Goal: Communication & Community: Answer question/provide support

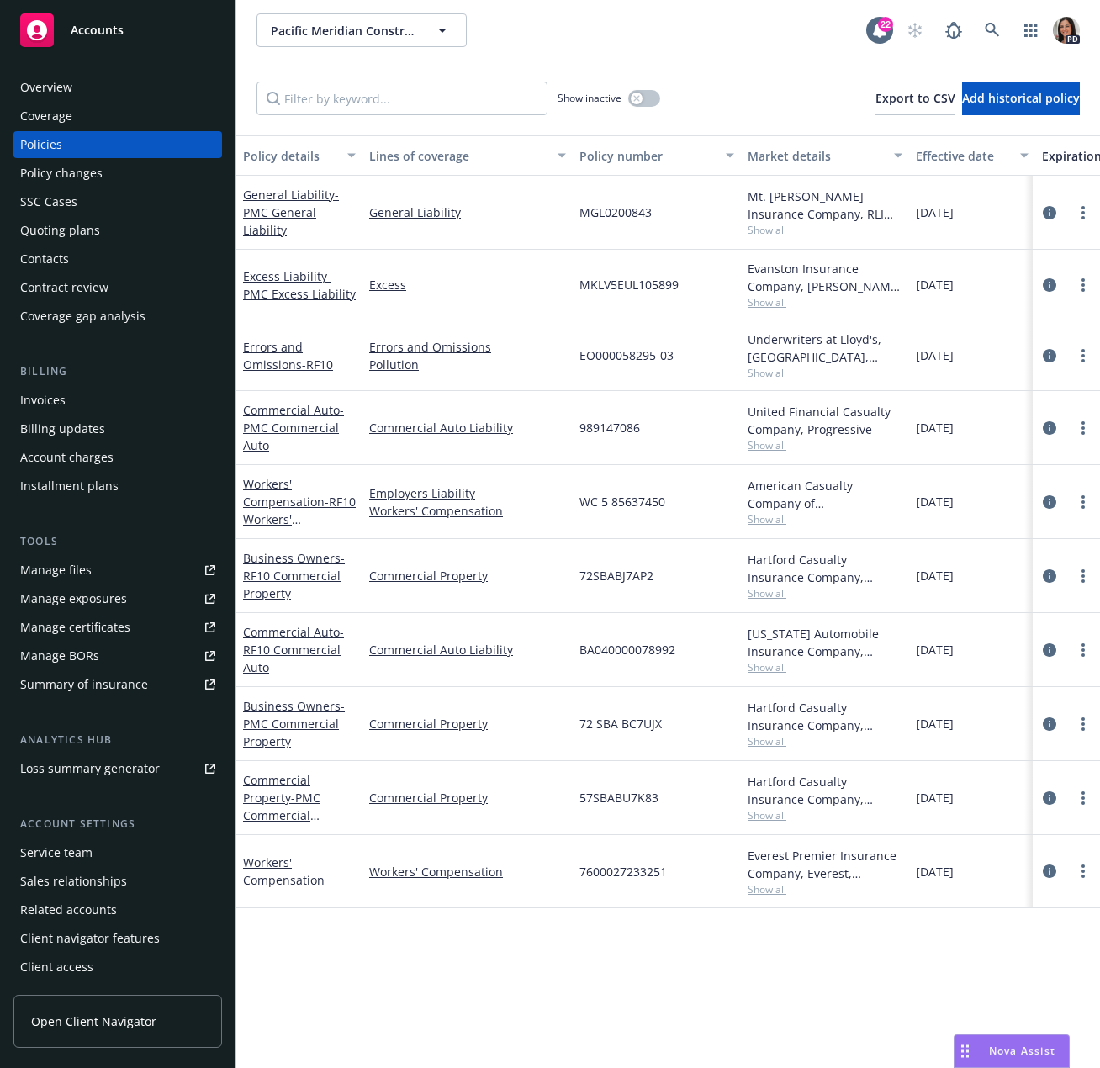
click at [59, 24] on div "Accounts" at bounding box center [117, 30] width 195 height 34
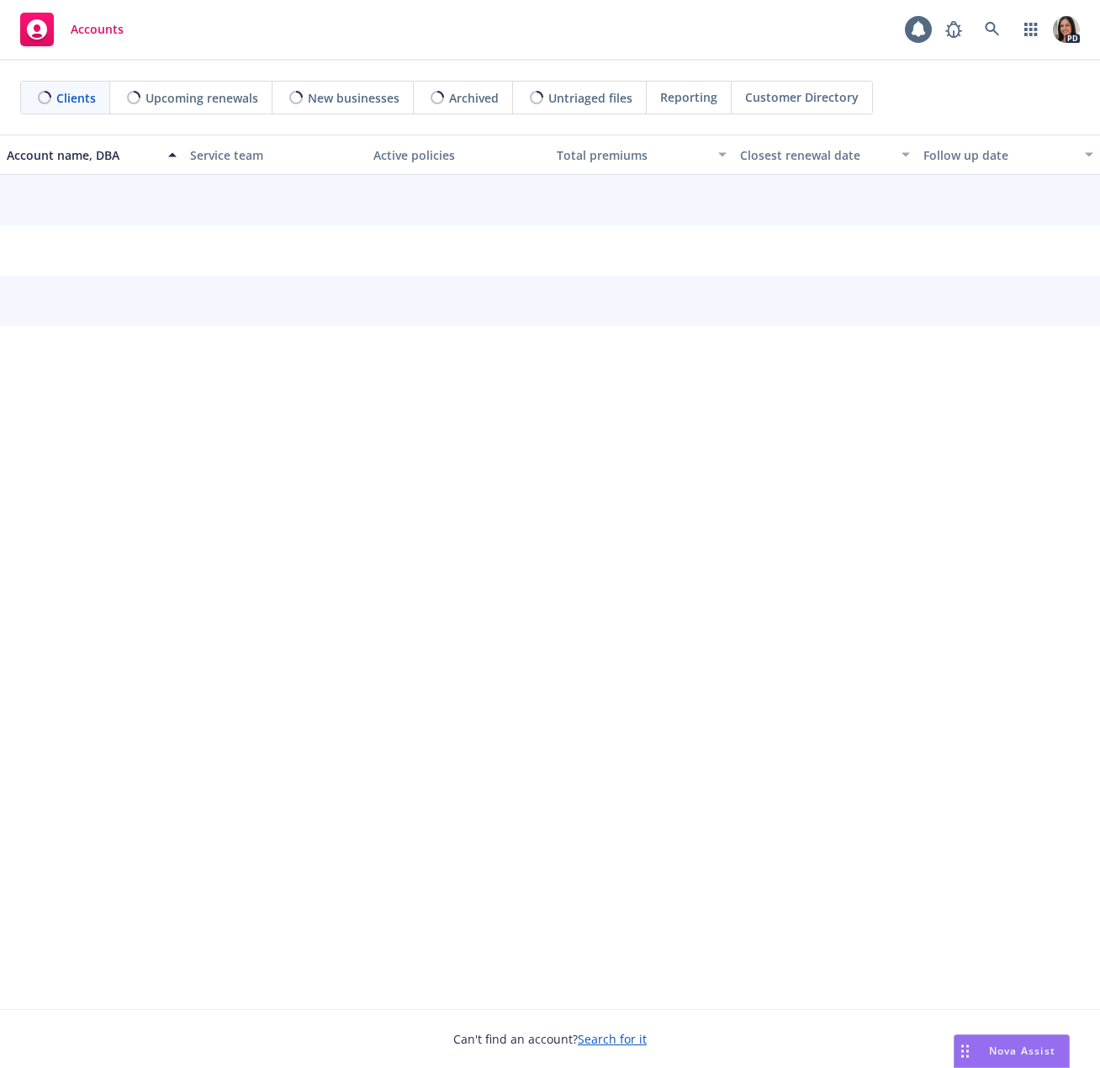
click at [1005, 1053] on span "Nova Assist" at bounding box center [1022, 1050] width 66 height 14
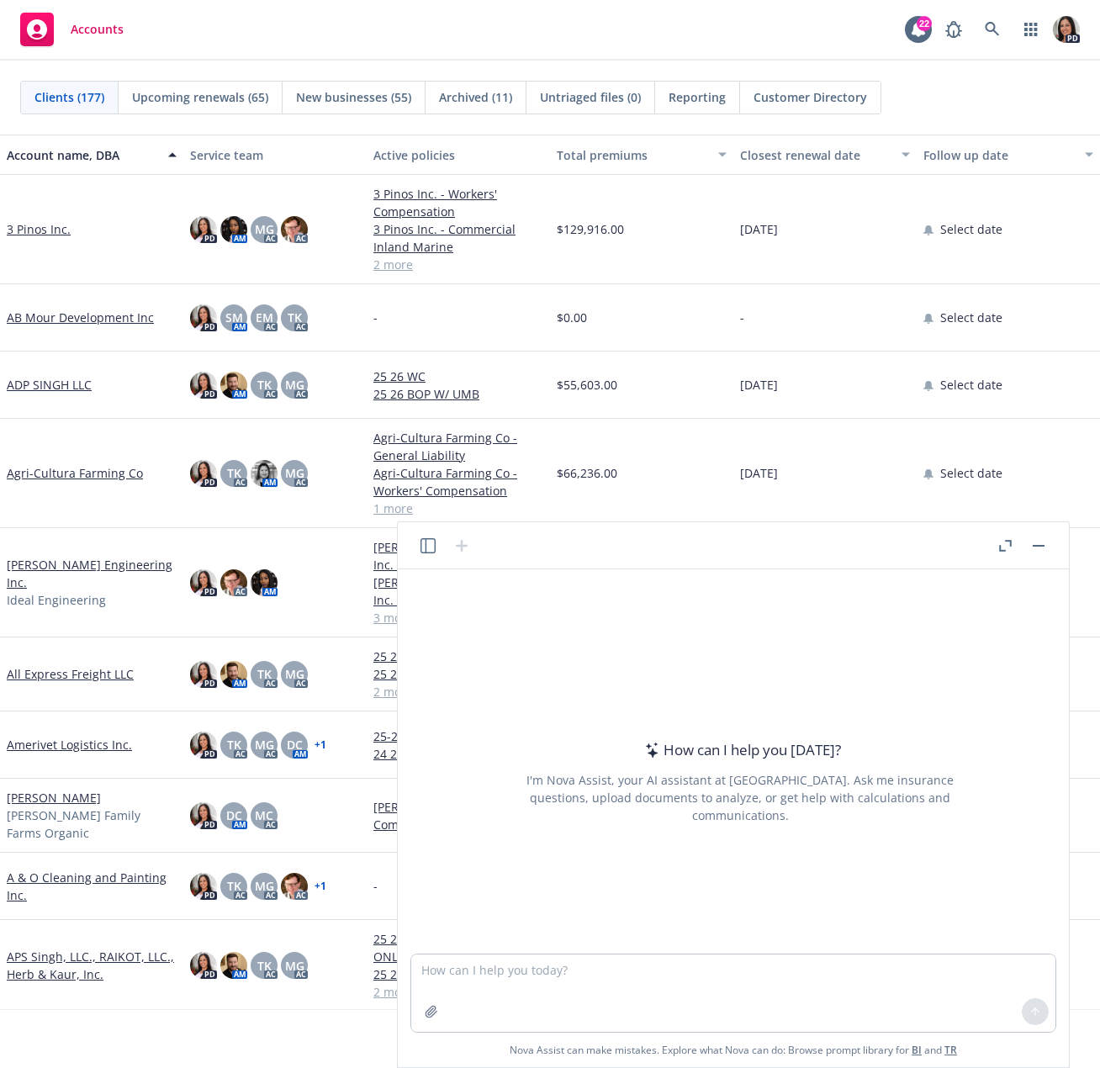
click at [953, 1034] on button "Nova Assist" at bounding box center [1011, 1051] width 116 height 34
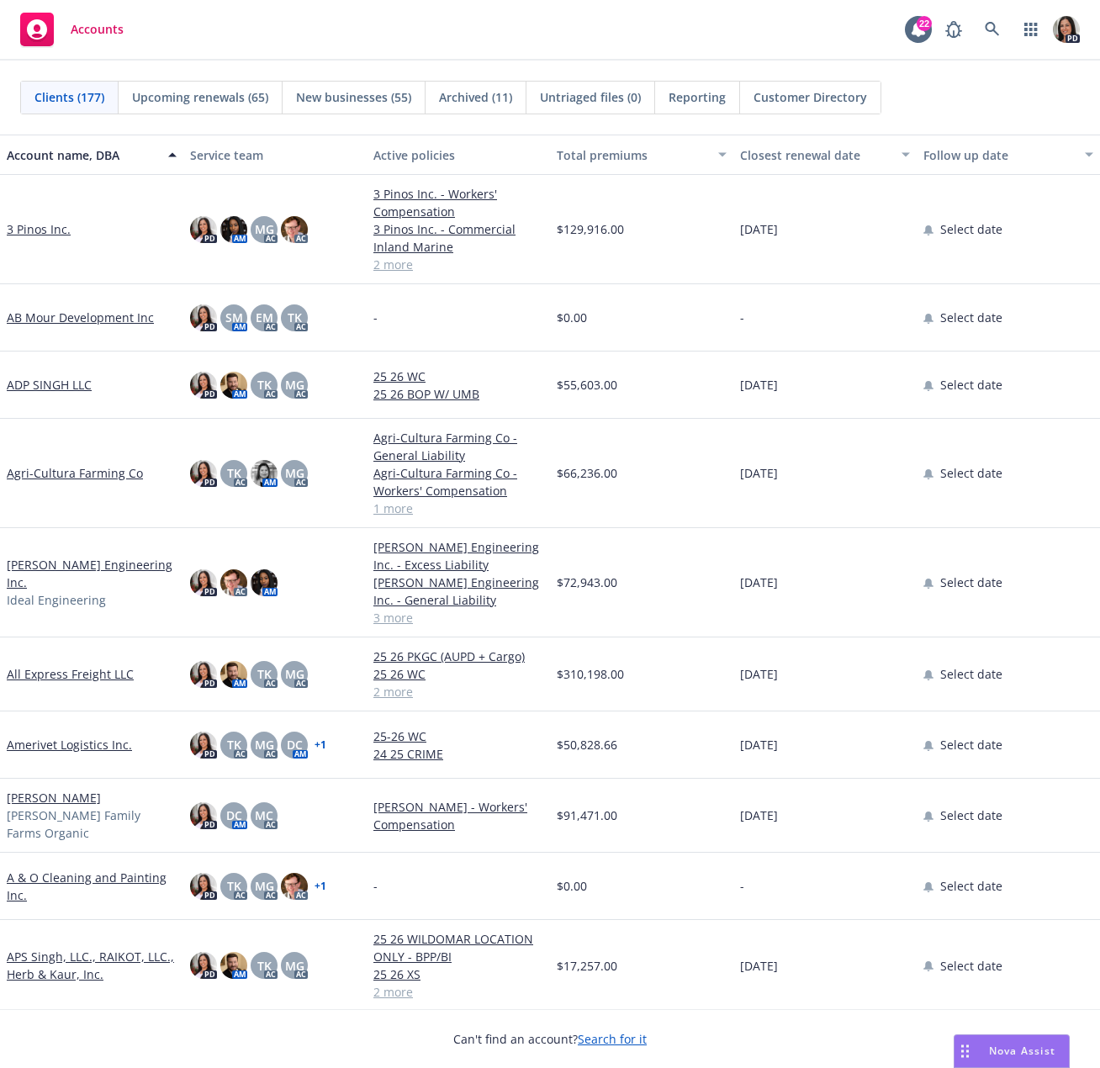
click at [1026, 1056] on span "Nova Assist" at bounding box center [1022, 1050] width 66 height 14
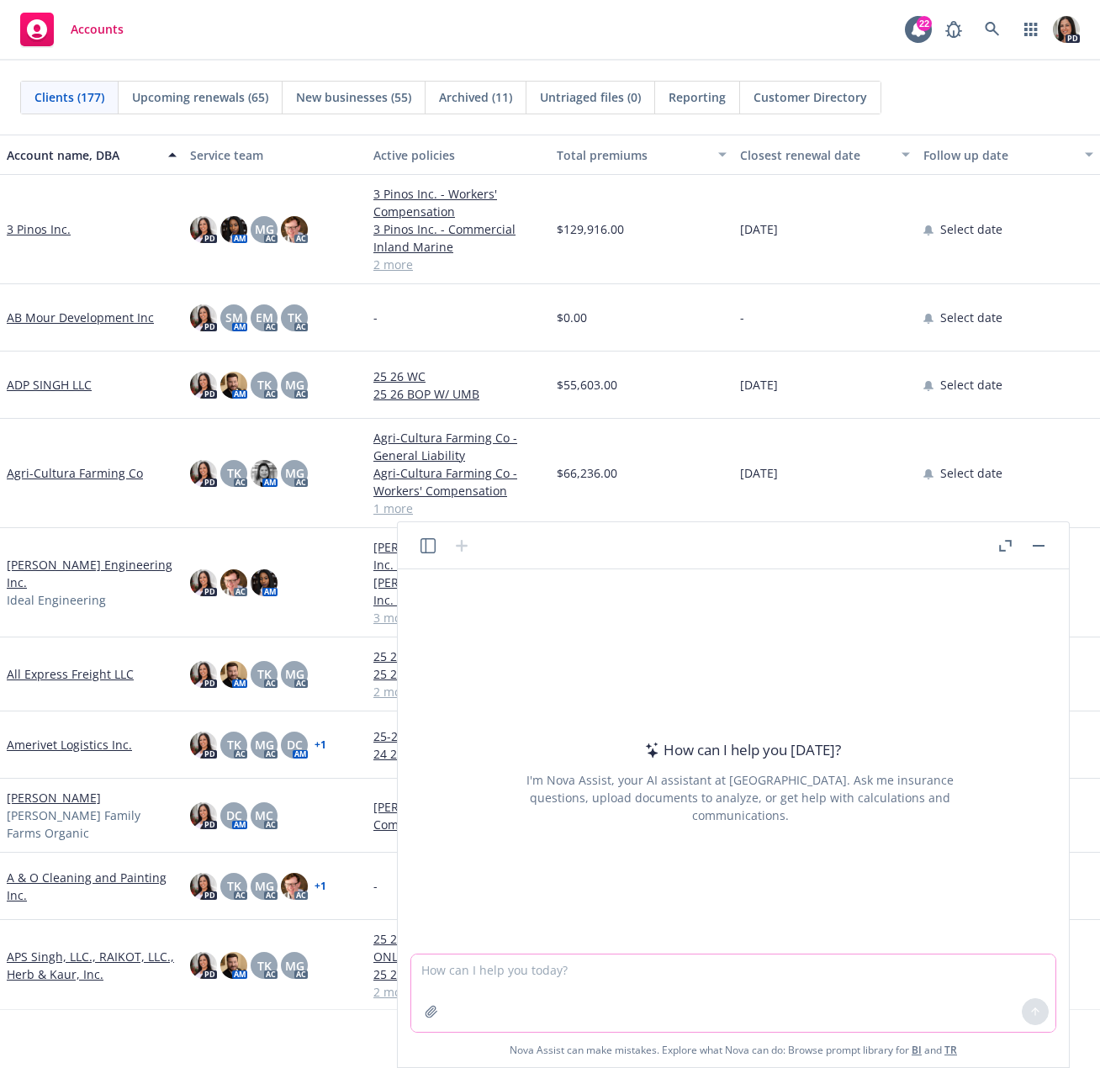
click at [680, 967] on textarea at bounding box center [733, 992] width 644 height 77
paste textarea "Hi [PERSON_NAME], I wanted to let you know that I was hoping to move a conflict…"
type textarea "improve this: Hi [PERSON_NAME], I wanted to let you know that I was hoping to m…"
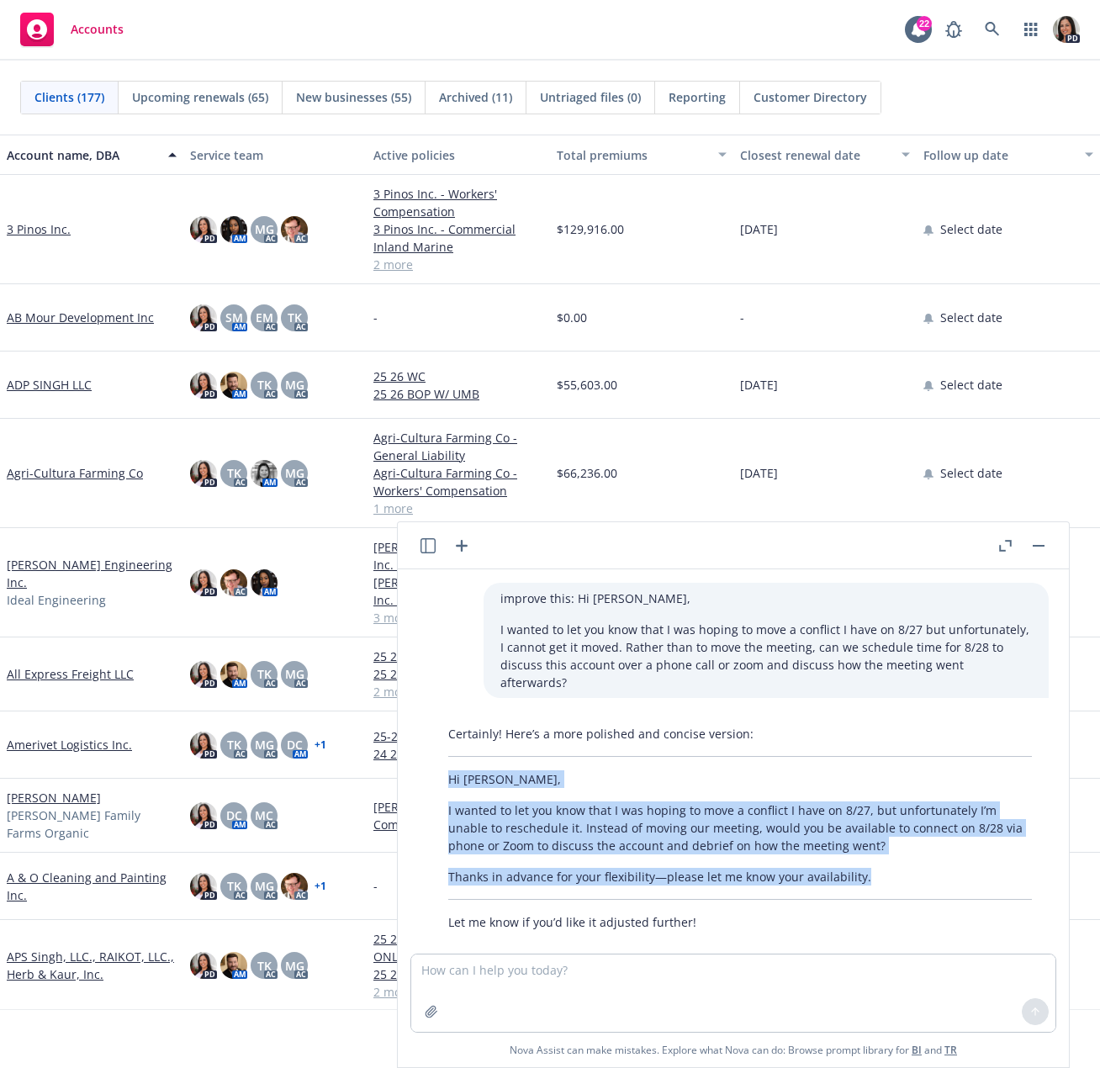
drag, startPoint x: 858, startPoint y: 862, endPoint x: 442, endPoint y: 762, distance: 428.2
click at [442, 762] on div "Certainly! Here’s a more polished and concise version: Hi [PERSON_NAME], I want…" at bounding box center [739, 827] width 617 height 219
copy div "Hi [PERSON_NAME], I wanted to let you know that I was hoping to move a conflict…"
click at [1042, 545] on icon "button" at bounding box center [1038, 546] width 12 height 2
